Goal: Task Accomplishment & Management: Use online tool/utility

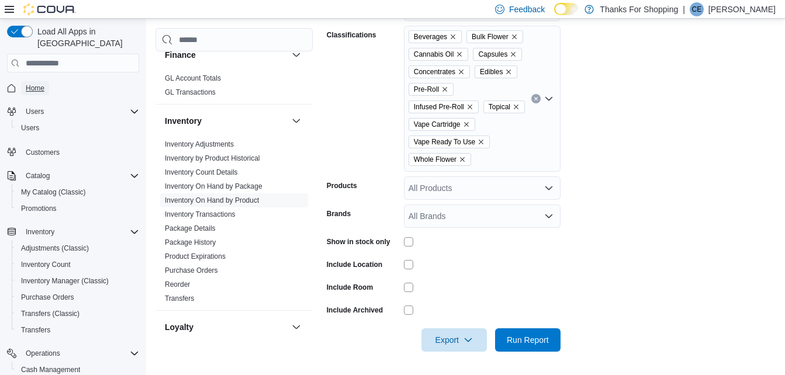
click at [40, 81] on span "Home" at bounding box center [35, 88] width 19 height 14
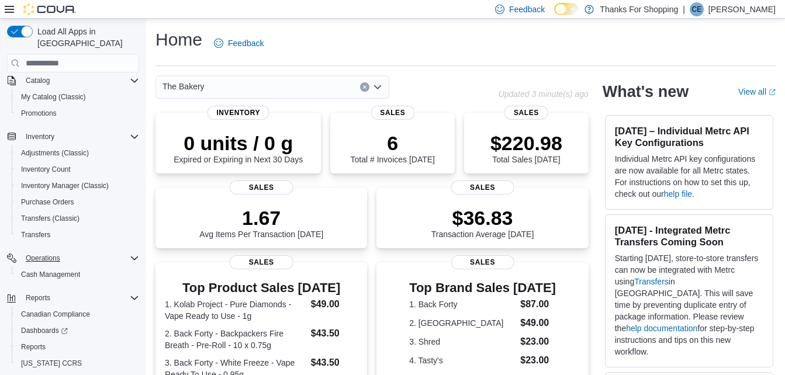
scroll to position [113, 0]
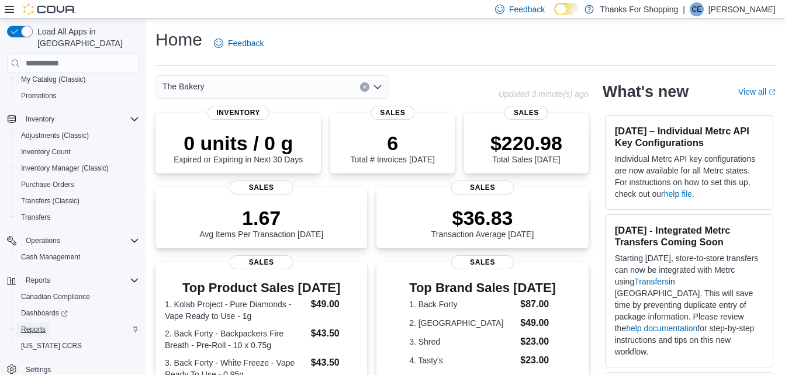
click at [36, 323] on span "Reports" at bounding box center [33, 330] width 25 height 14
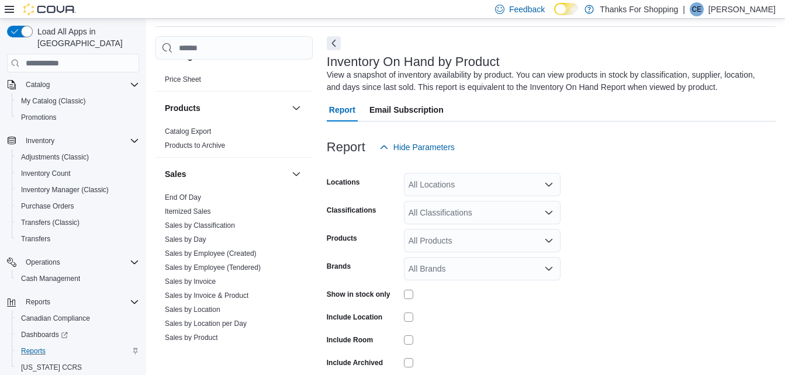
scroll to position [702, 0]
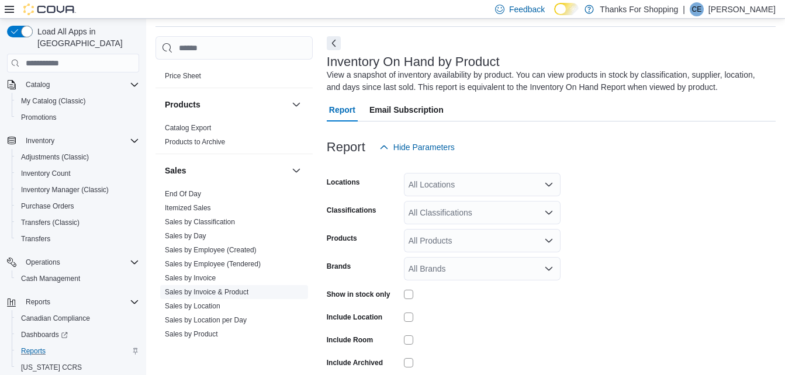
click at [222, 294] on link "Sales by Invoice & Product" at bounding box center [207, 292] width 84 height 8
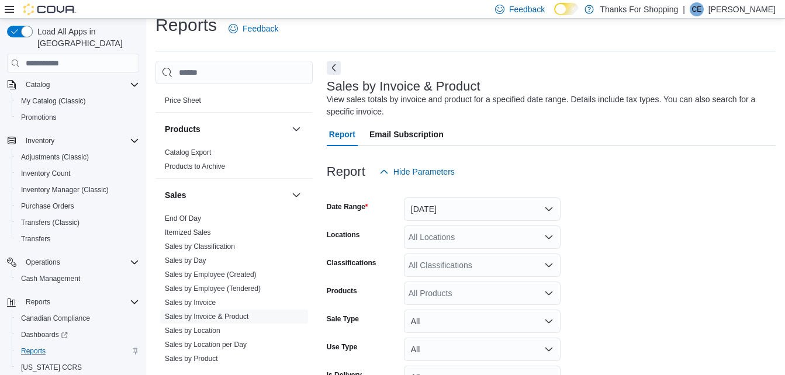
scroll to position [39, 0]
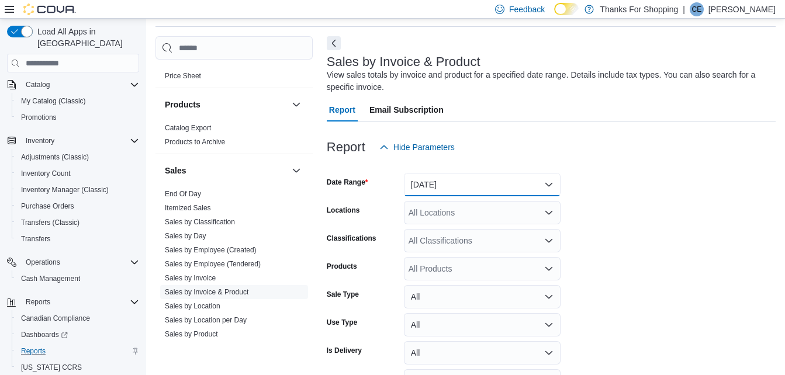
drag, startPoint x: 473, startPoint y: 182, endPoint x: 464, endPoint y: 189, distance: 11.4
click at [471, 186] on button "[DATE]" at bounding box center [482, 184] width 157 height 23
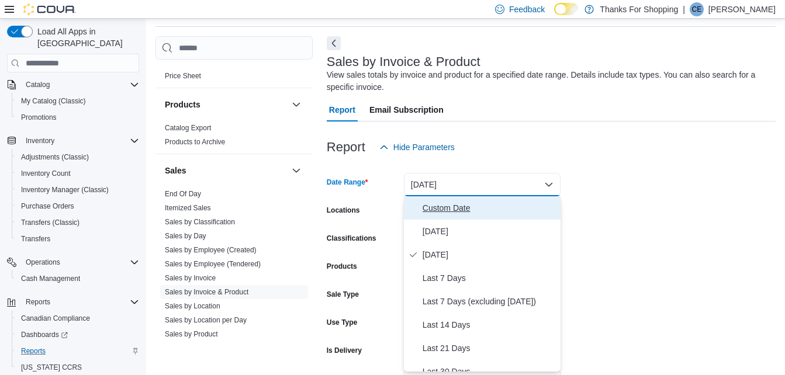
click at [454, 204] on span "Custom Date" at bounding box center [489, 208] width 133 height 14
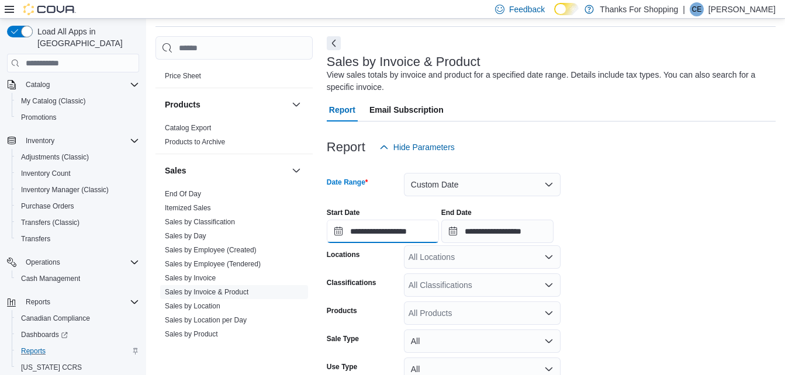
click at [372, 228] on input "**********" at bounding box center [383, 231] width 112 height 23
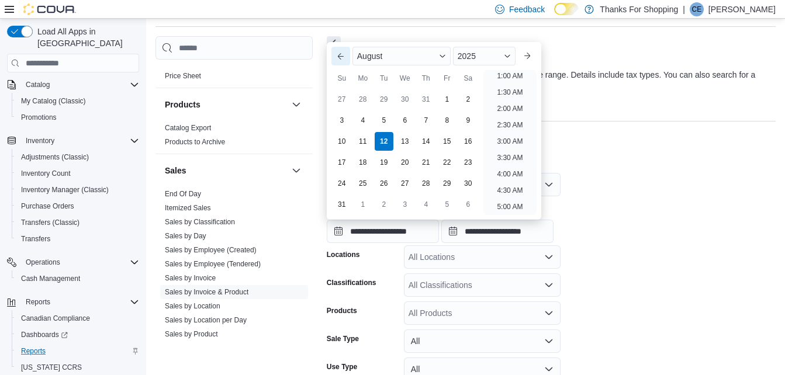
click at [344, 51] on button "Previous Month" at bounding box center [341, 56] width 19 height 19
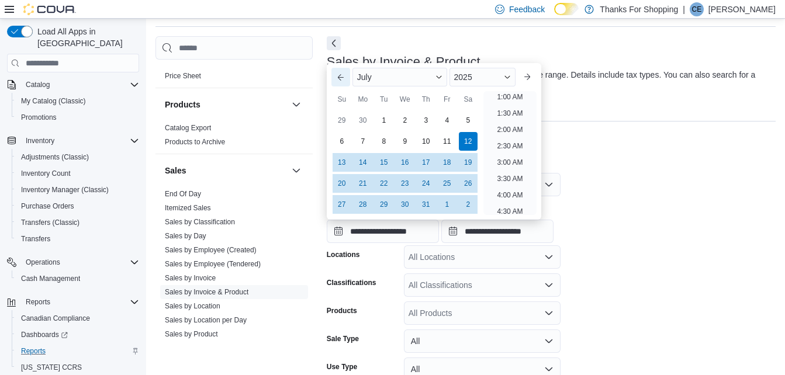
scroll to position [2, 0]
click at [384, 126] on div "1" at bounding box center [384, 120] width 20 height 20
type input "**********"
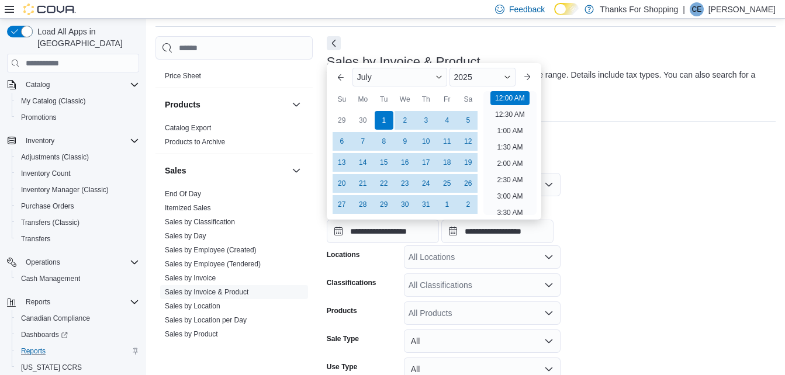
click at [603, 184] on form "**********" at bounding box center [551, 328] width 449 height 339
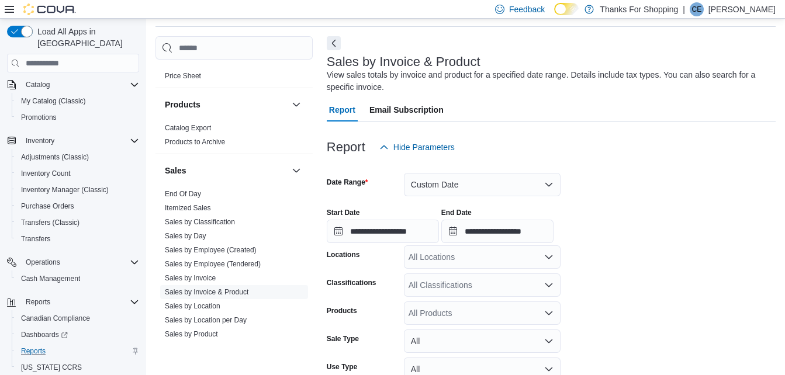
click at [508, 260] on div "All Locations" at bounding box center [482, 257] width 157 height 23
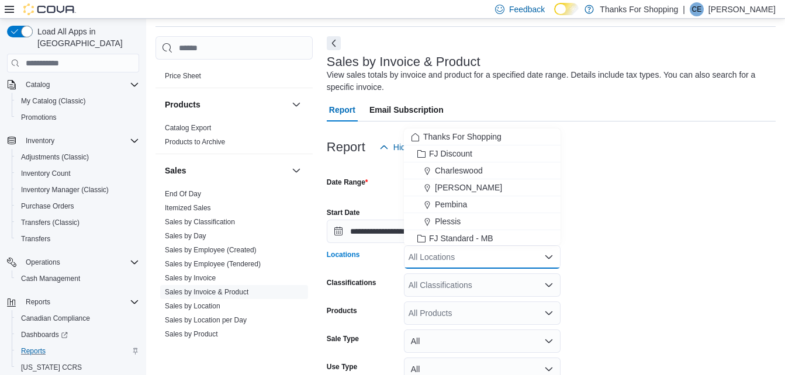
scroll to position [307, 0]
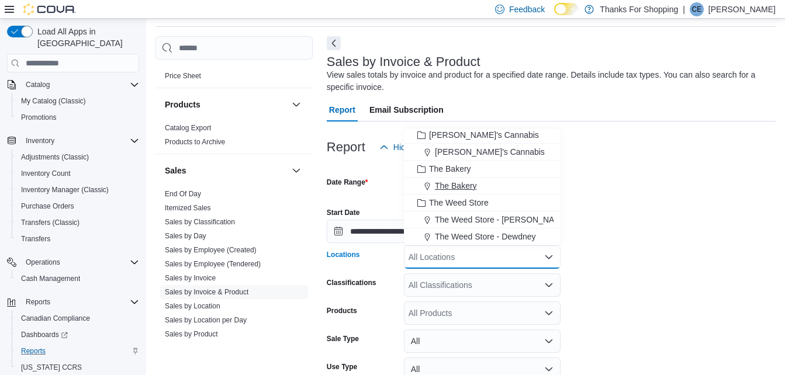
click at [474, 187] on span "The Bakery" at bounding box center [456, 186] width 42 height 12
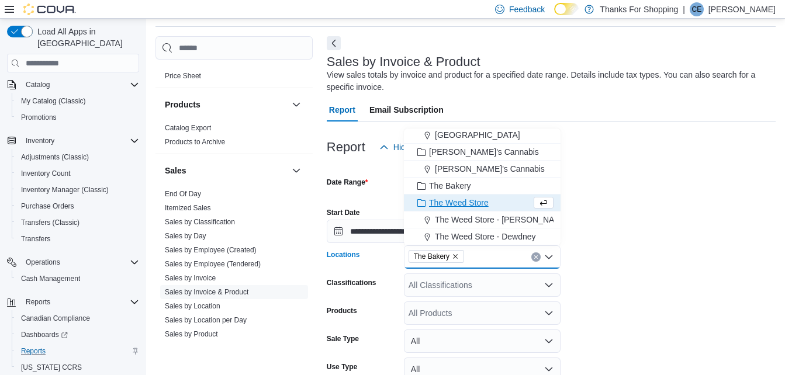
scroll to position [290, 0]
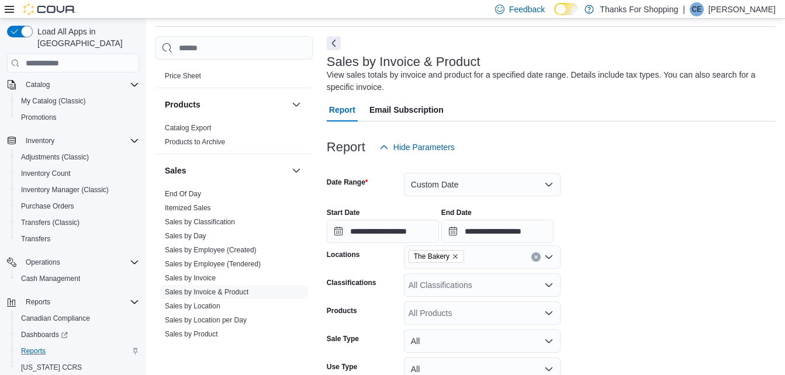
click at [679, 165] on div at bounding box center [551, 166] width 449 height 14
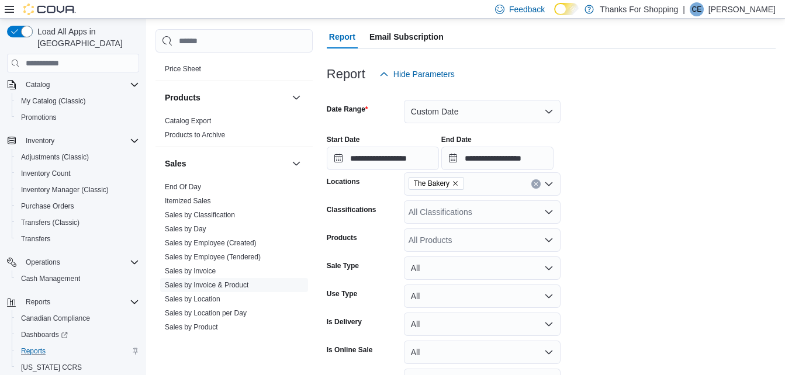
scroll to position [185, 0]
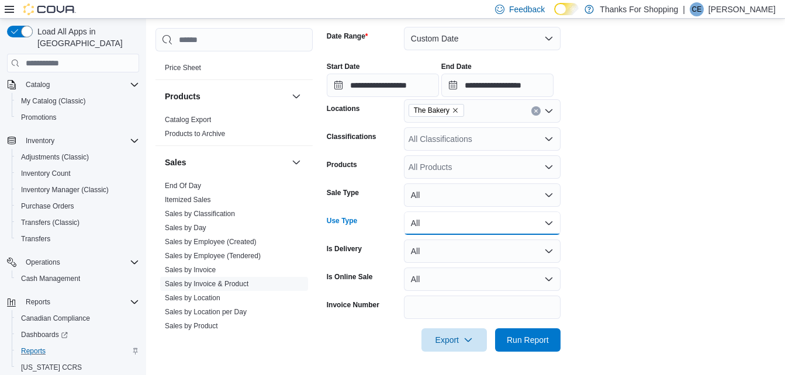
click at [489, 219] on button "All" at bounding box center [482, 223] width 157 height 23
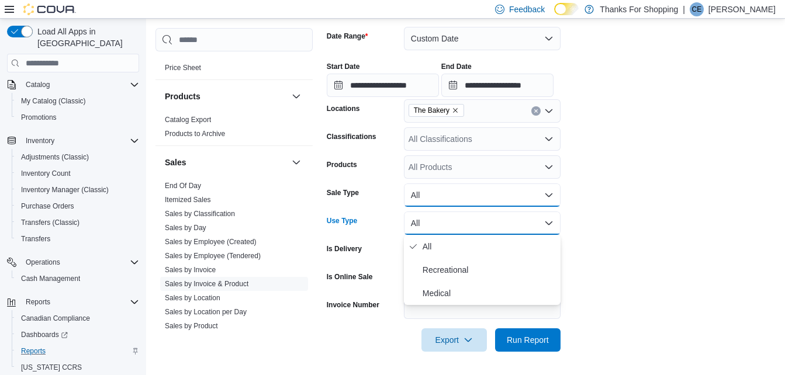
click at [495, 201] on button "All" at bounding box center [482, 195] width 157 height 23
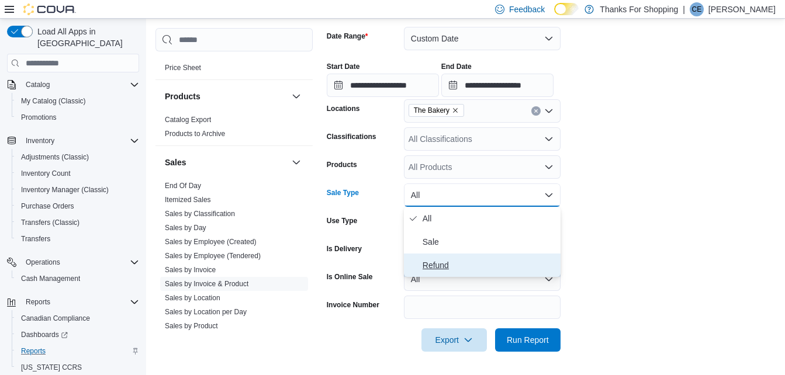
click at [471, 264] on span "Refund" at bounding box center [489, 265] width 133 height 14
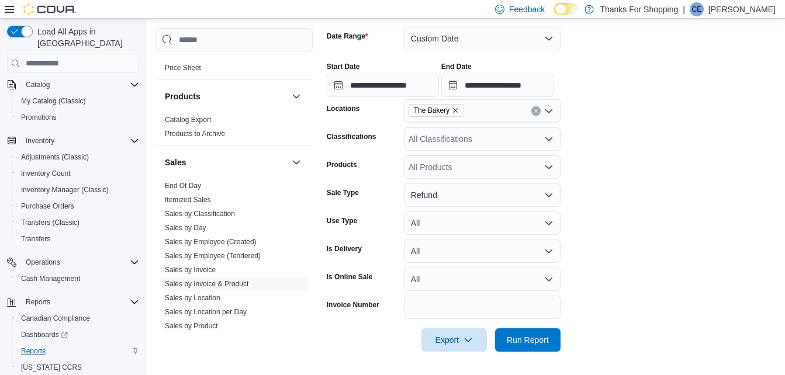
click at [671, 223] on form "**********" at bounding box center [551, 182] width 449 height 339
click at [460, 337] on span "Export" at bounding box center [454, 339] width 51 height 23
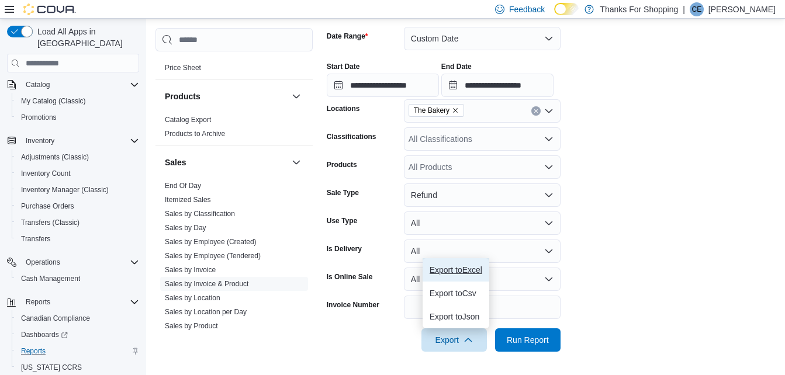
click at [475, 271] on span "Export to Excel" at bounding box center [456, 269] width 53 height 9
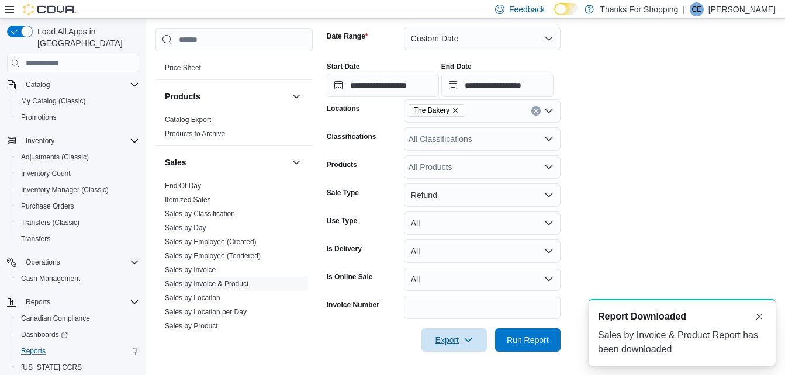
scroll to position [0, 0]
